Goal: Task Accomplishment & Management: Manage account settings

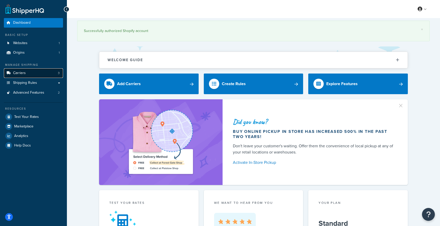
click at [22, 72] on span "Carriers" at bounding box center [19, 73] width 13 height 4
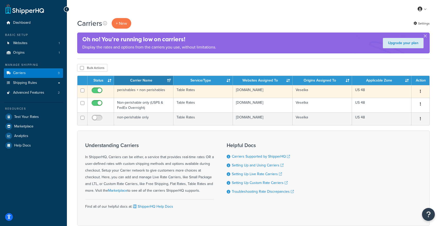
click at [423, 88] on button "button" at bounding box center [420, 91] width 7 height 8
click at [398, 104] on link "Edit" at bounding box center [399, 102] width 41 height 11
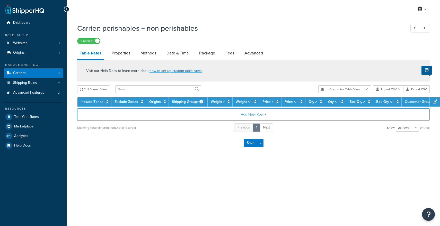
select select "25"
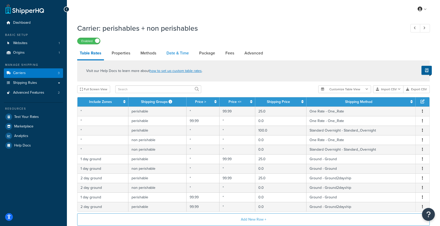
click at [187, 56] on link "Date & Time" at bounding box center [178, 53] width 28 height 12
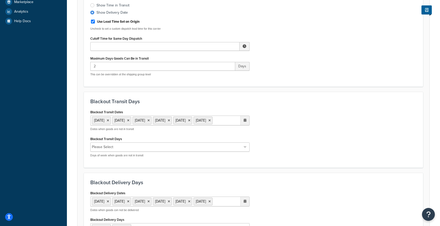
scroll to position [130, 0]
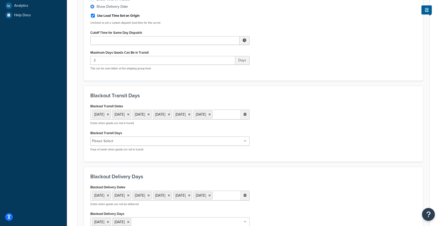
click at [161, 119] on ul "1 Sep 2025 27 Nov 2025 28 Nov 2025 25 Dec 2025 26 Dec 2025 1 Jan 2026" at bounding box center [169, 114] width 159 height 10
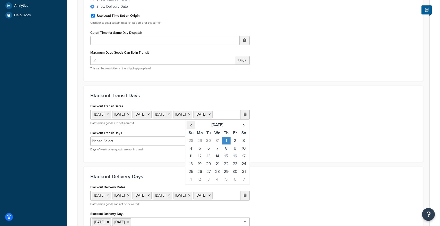
click at [192, 128] on span "‹" at bounding box center [191, 124] width 8 height 7
click at [245, 128] on span "›" at bounding box center [244, 124] width 8 height 7
